Goal: Information Seeking & Learning: Learn about a topic

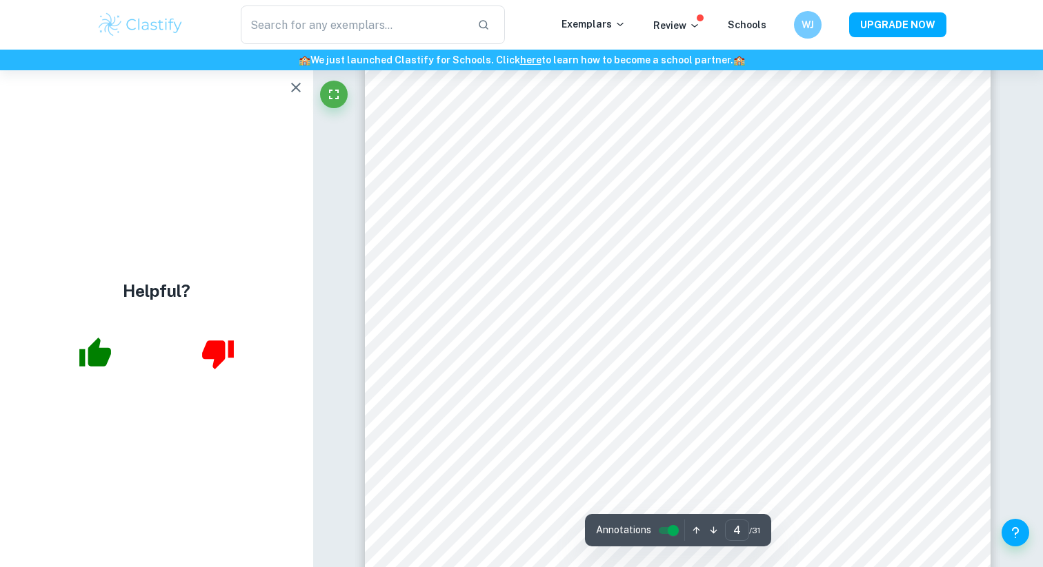
scroll to position [2730, 0]
